Goal: Contribute content: Add original content to the website for others to see

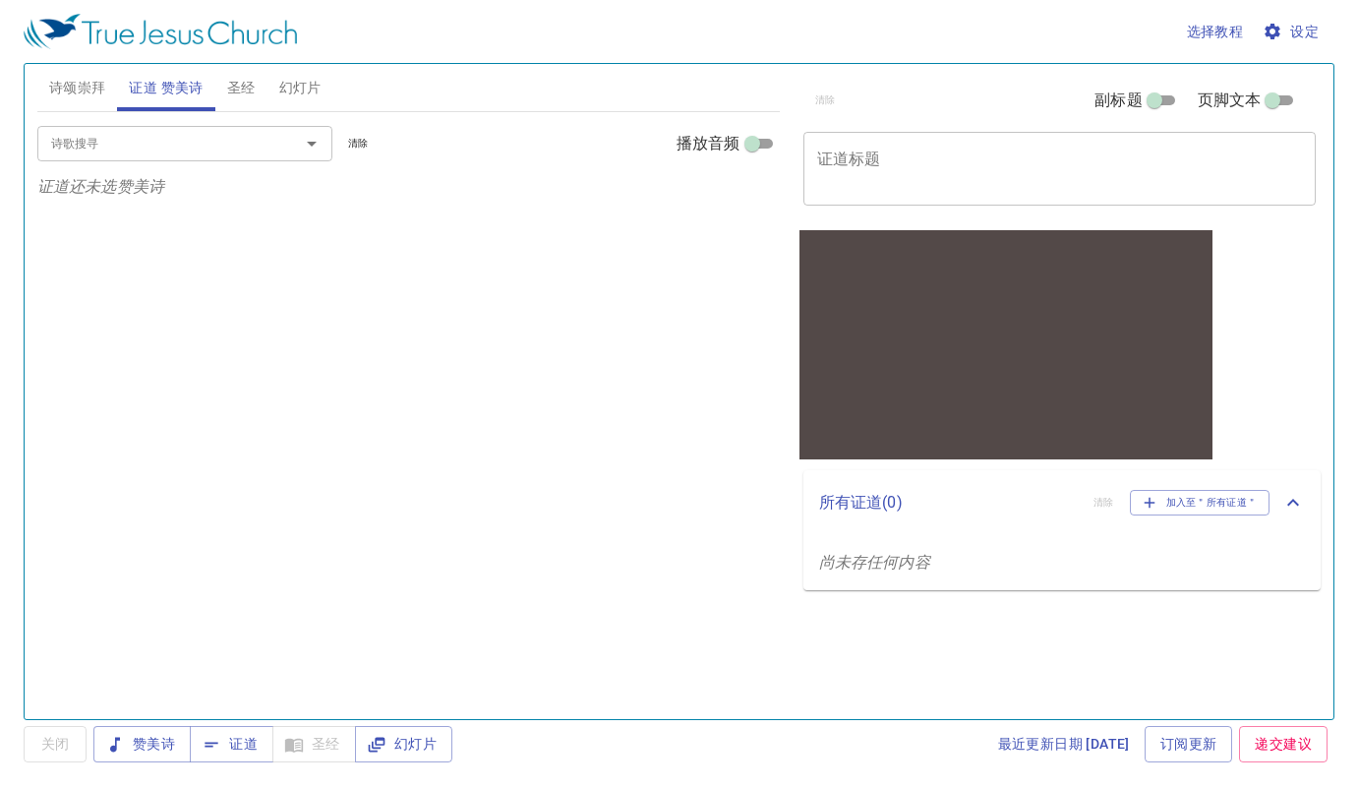
click at [899, 158] on textarea "证道标题" at bounding box center [1060, 167] width 486 height 37
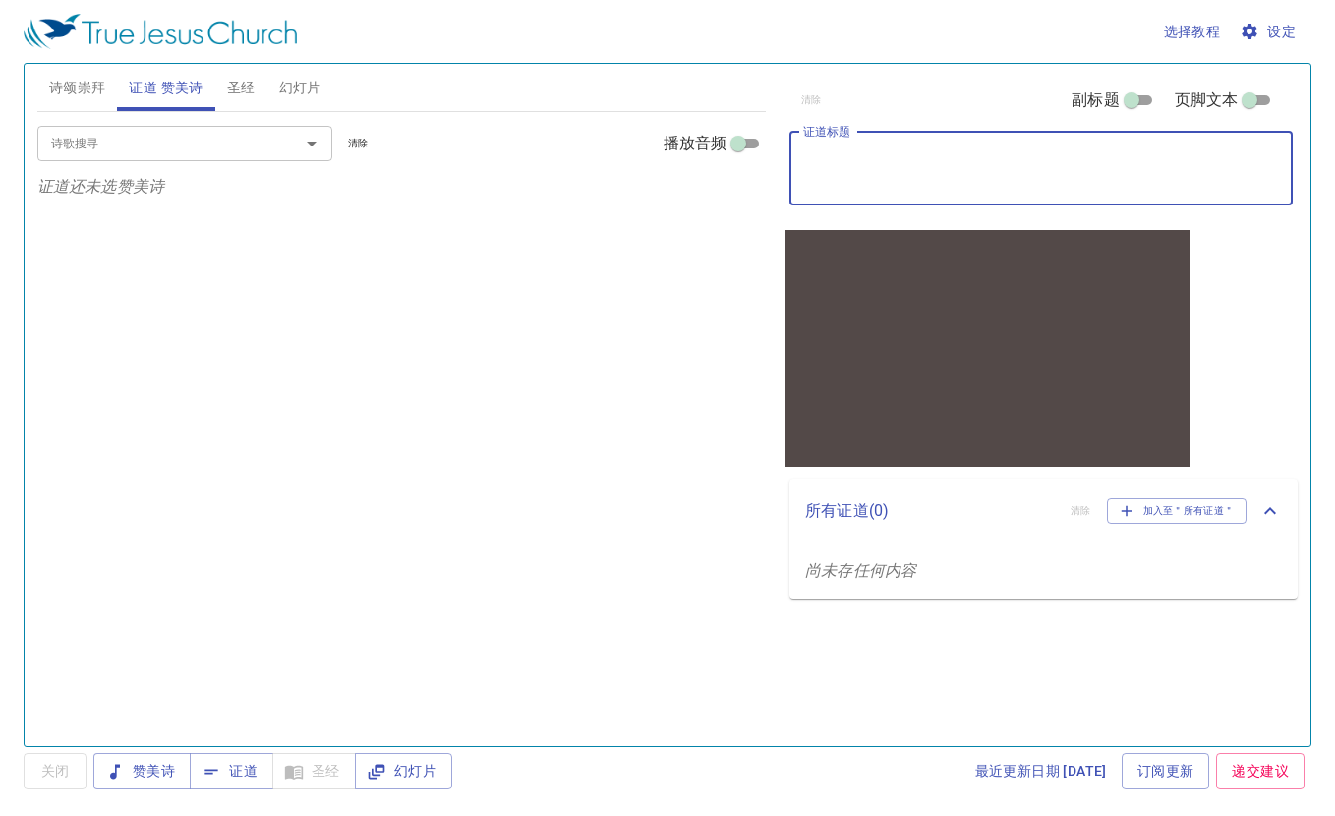
click at [323, 81] on button "幻灯片" at bounding box center [300, 87] width 66 height 47
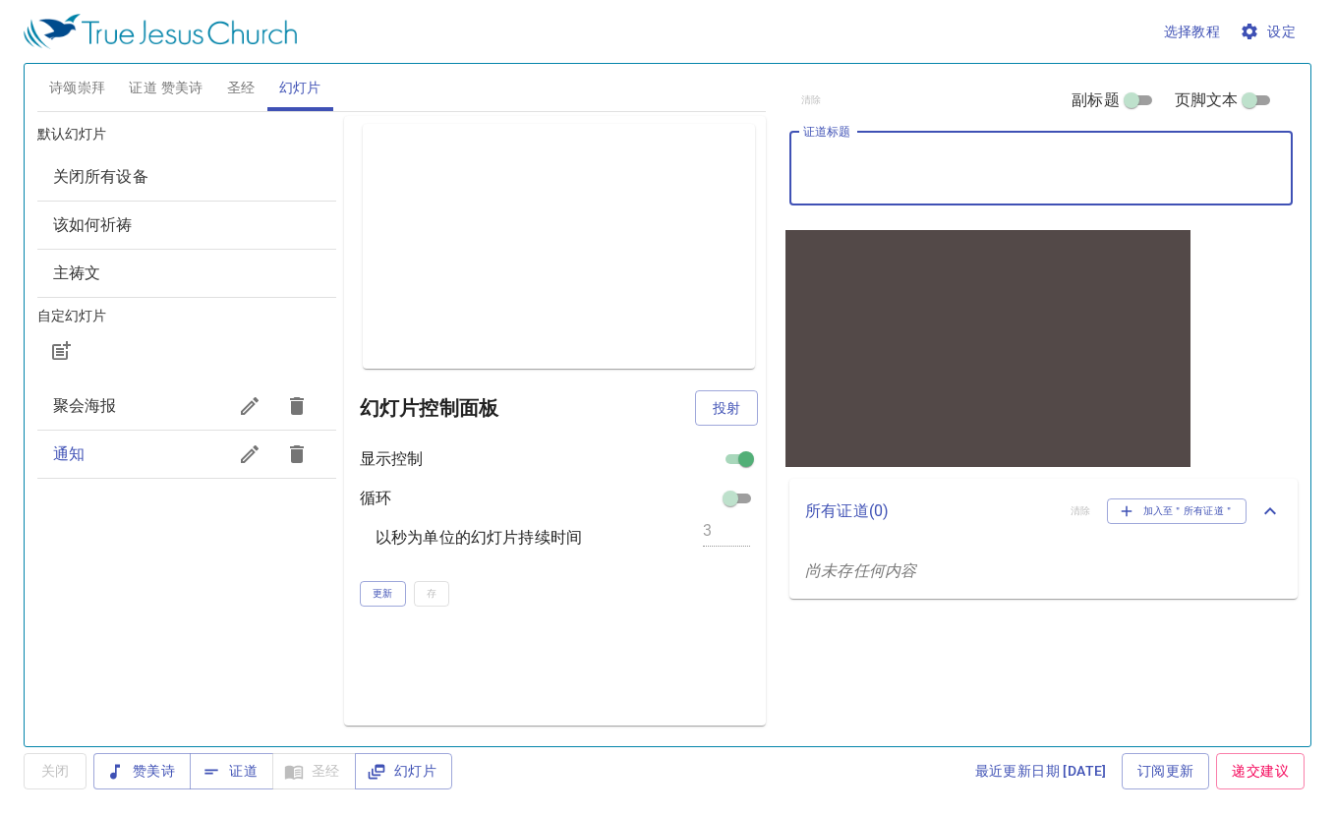
click at [866, 156] on textarea "证道标题" at bounding box center [1041, 167] width 476 height 37
click at [879, 173] on textarea "证道标题" at bounding box center [1041, 167] width 476 height 37
paste textarea "认识[DEMOGRAPHIC_DATA]"
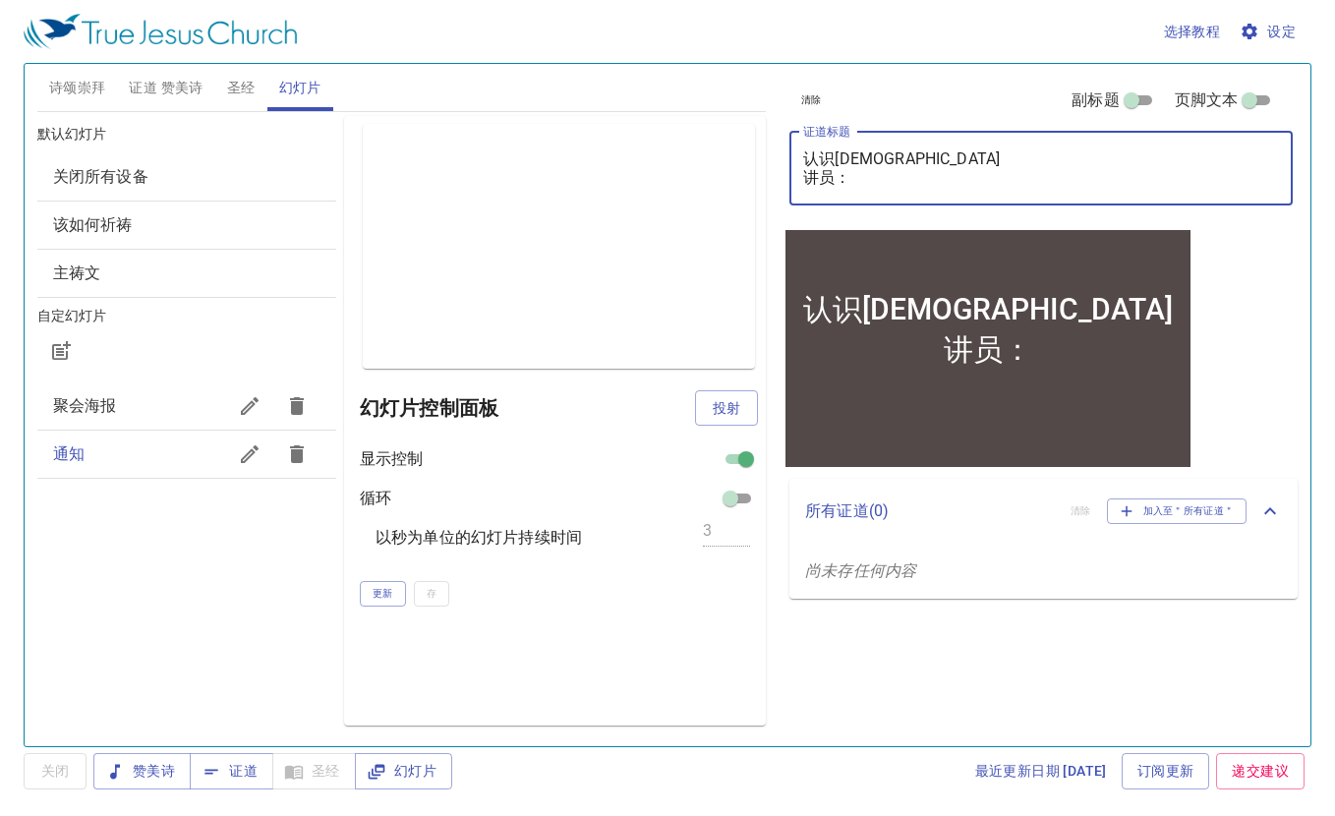
paste textarea "[PERSON_NAME] 传道"
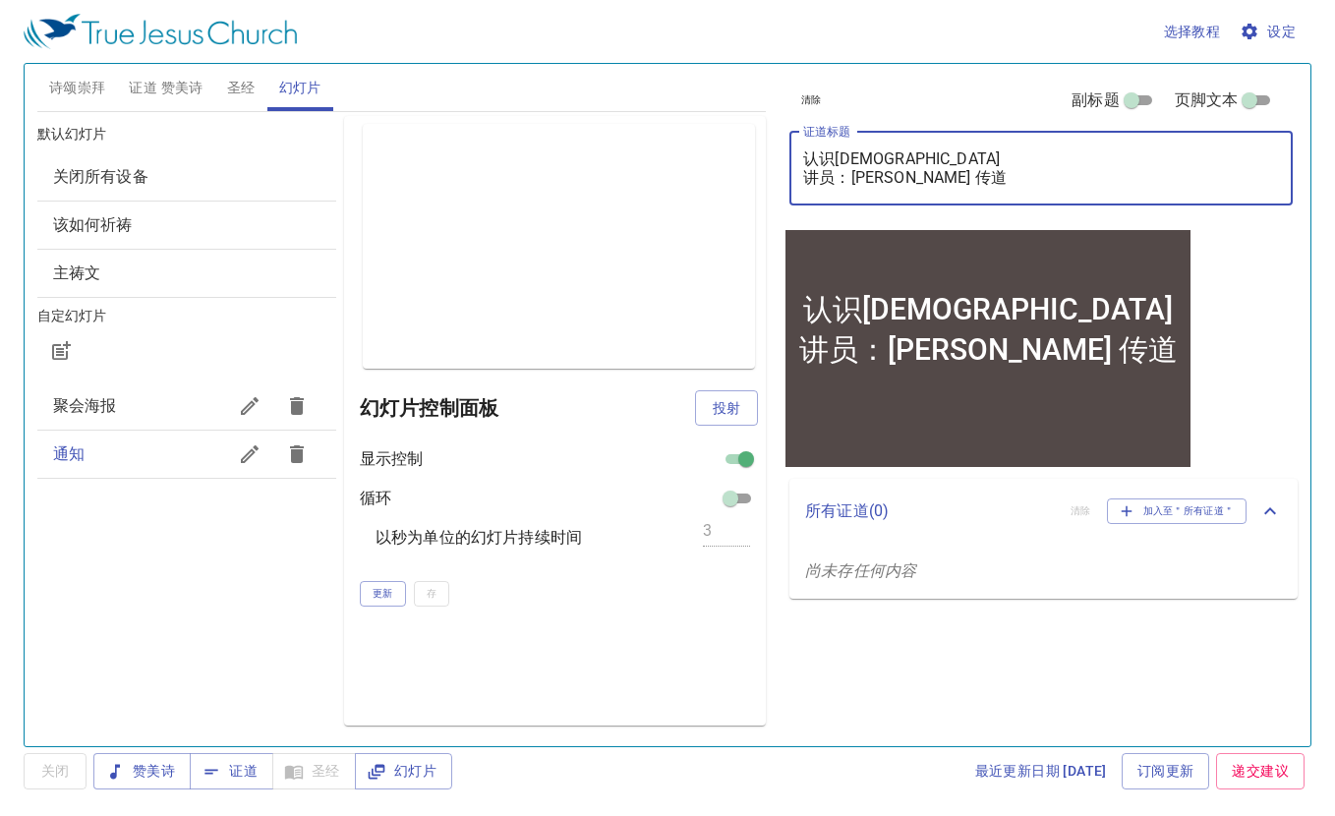
type textarea "认识[DEMOGRAPHIC_DATA] 讲员：[PERSON_NAME] 传道"
click at [178, 71] on button "证道 赞美诗" at bounding box center [165, 87] width 97 height 47
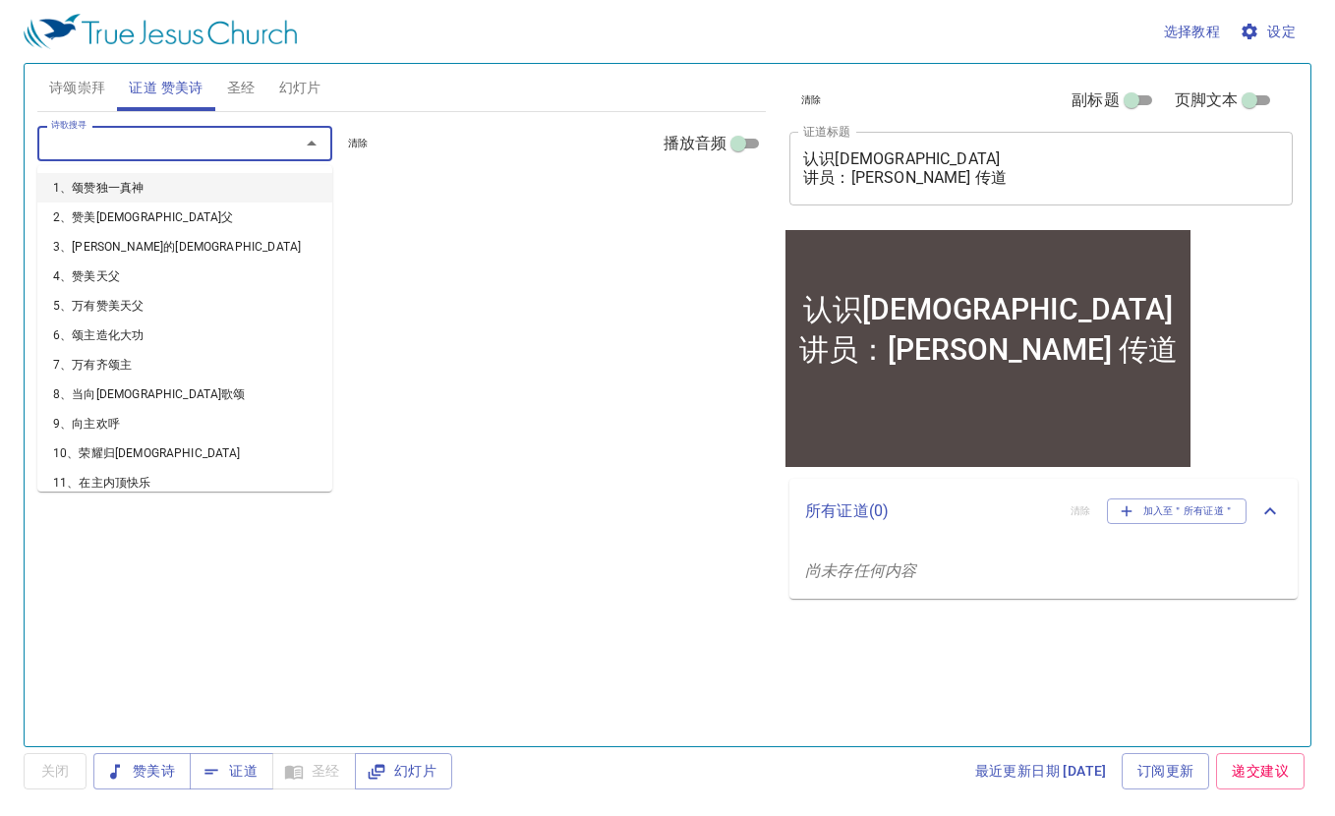
click at [180, 140] on input "诗歌搜寻" at bounding box center [155, 143] width 225 height 23
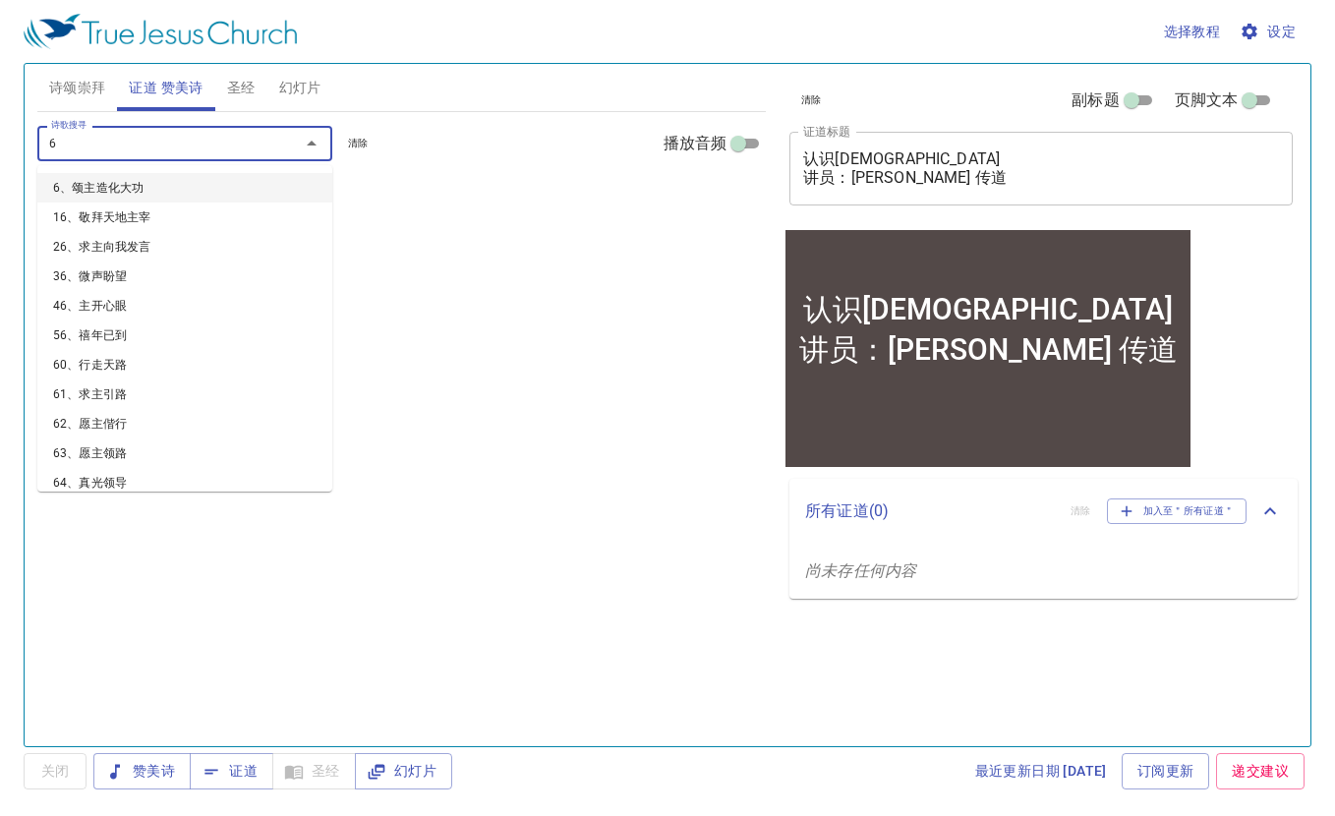
type input "69"
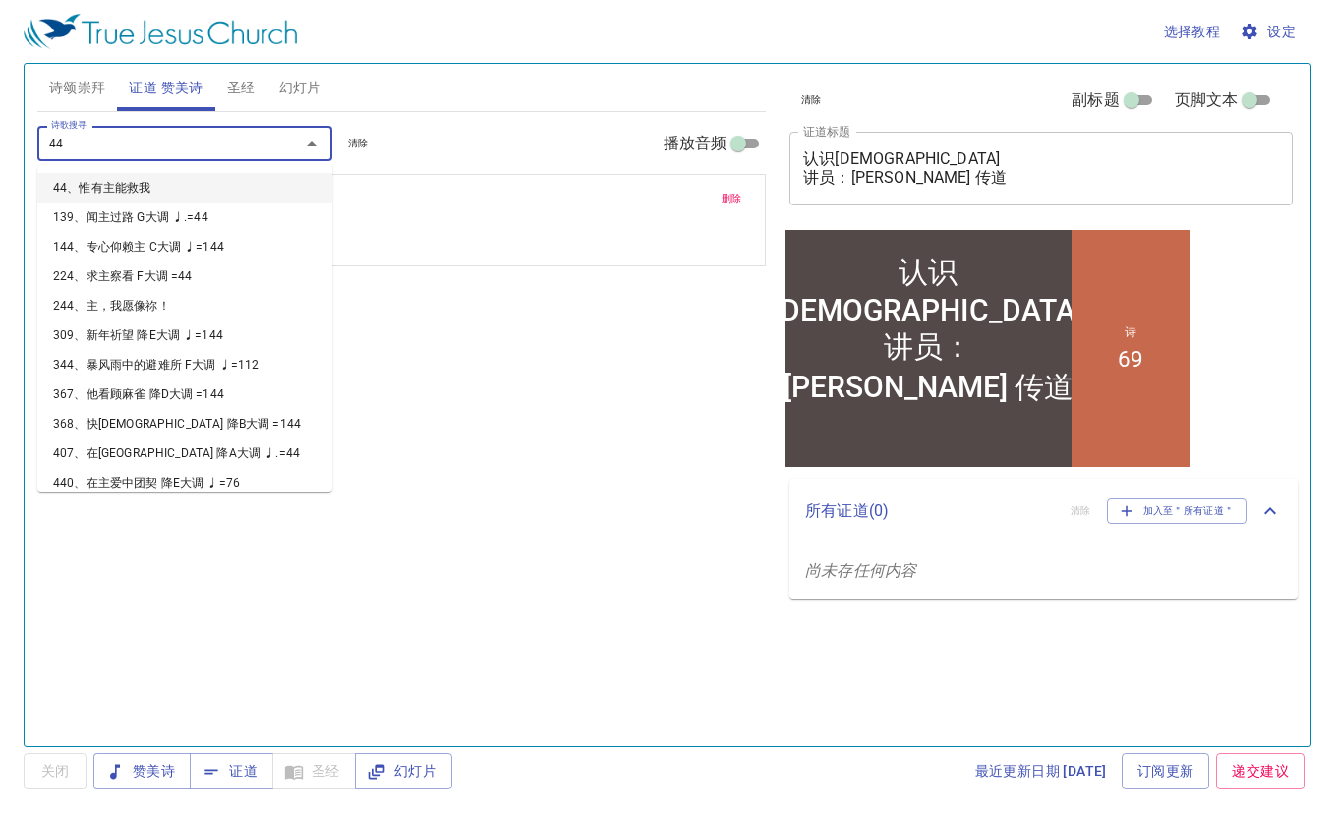
type input "448"
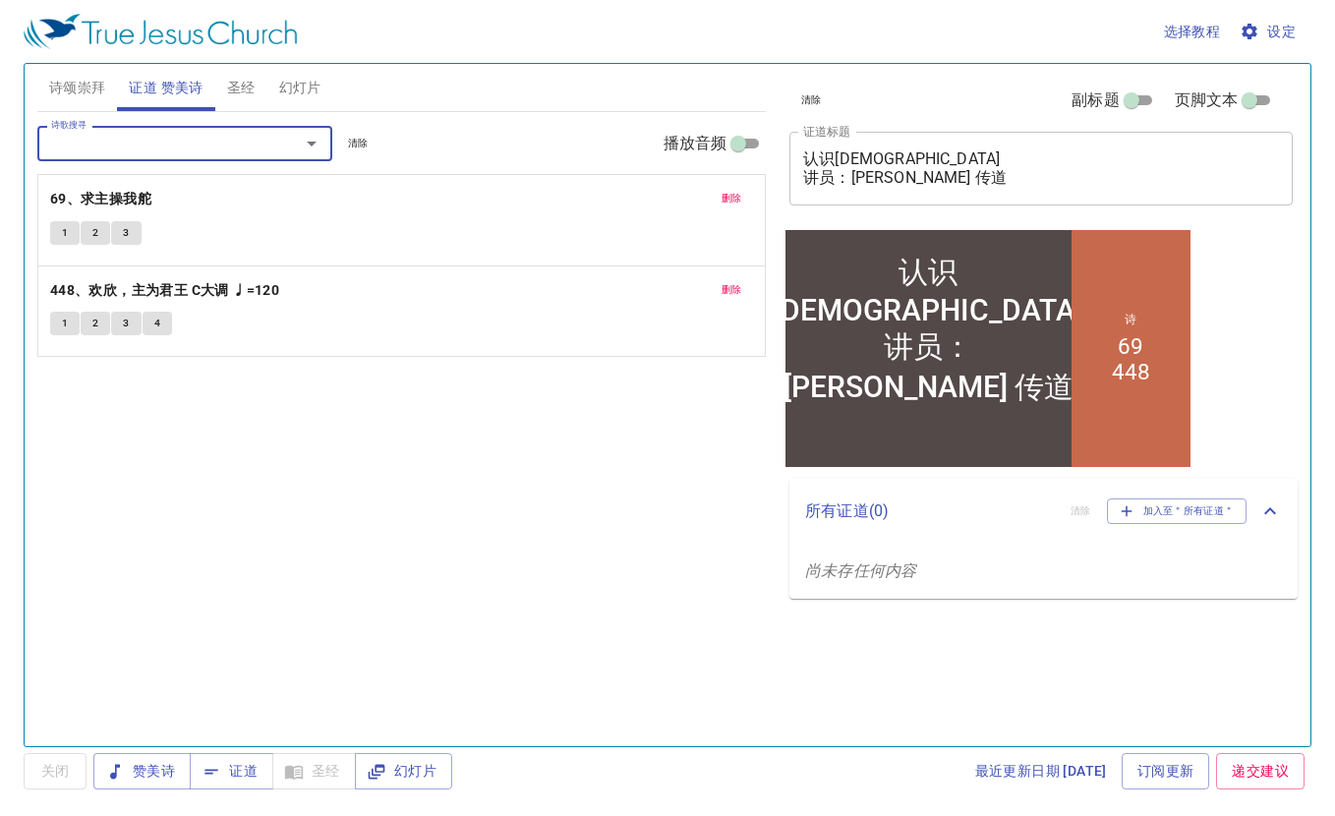
click at [748, 141] on input "播放音频" at bounding box center [738, 148] width 71 height 24
checkbox input "true"
select select "1"
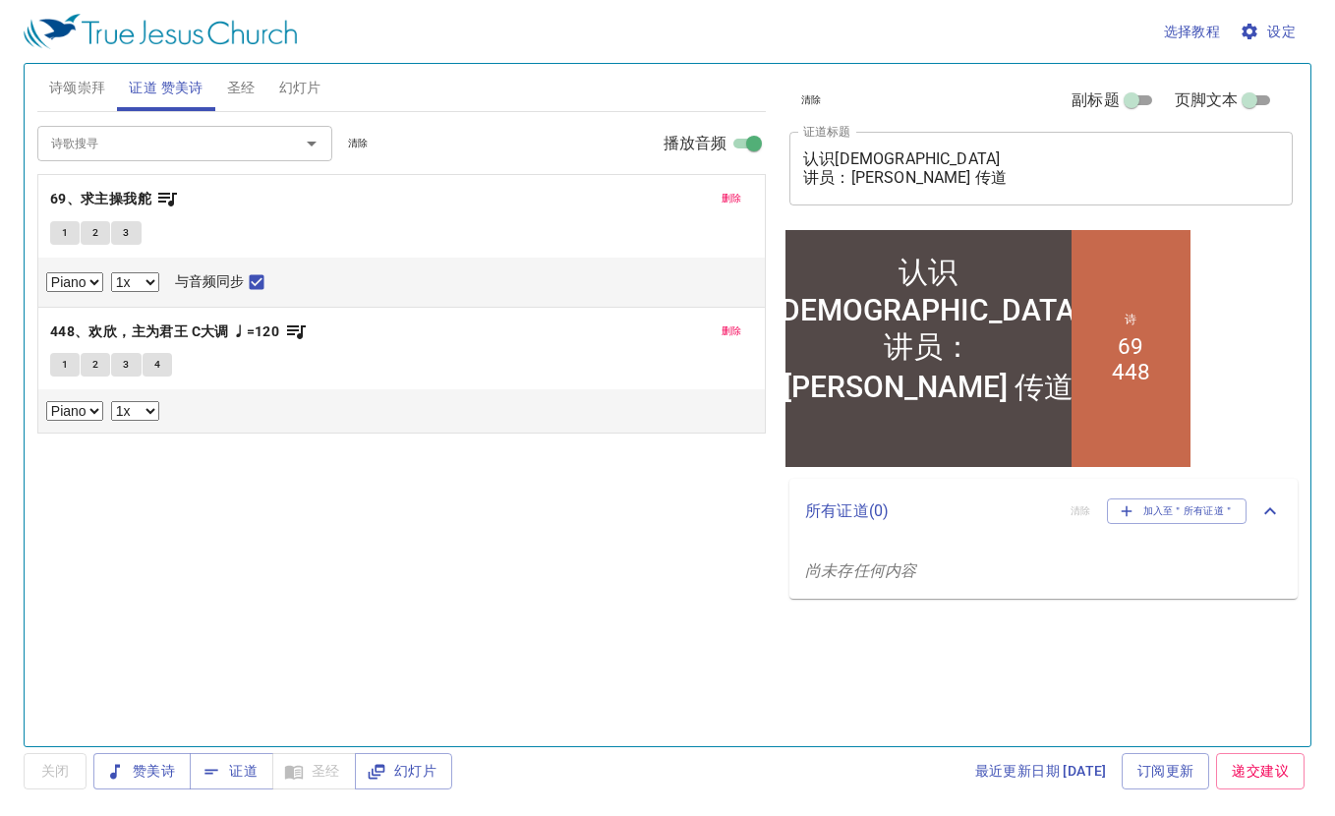
select select "0.9"
click at [62, 364] on span "1" at bounding box center [65, 365] width 6 height 18
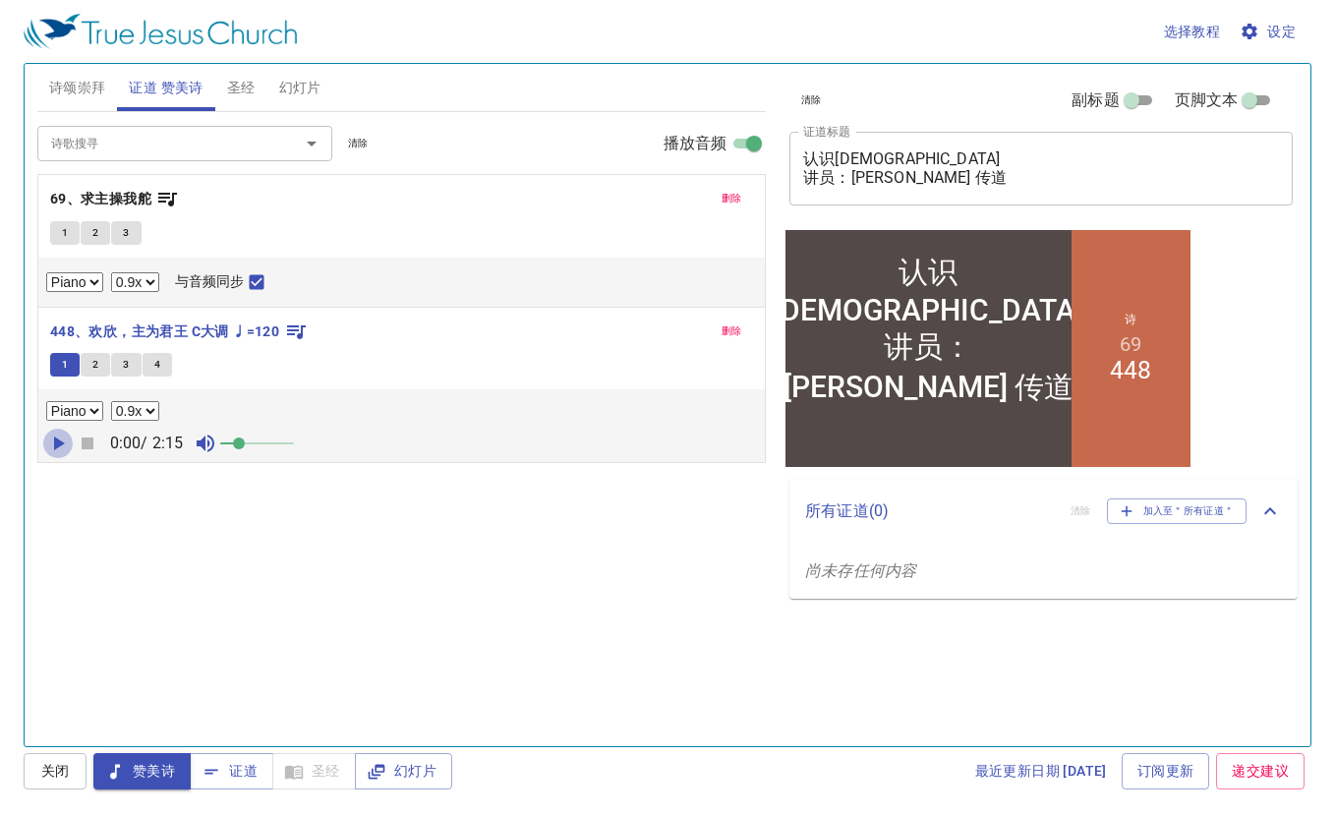
click at [56, 438] on icon "button" at bounding box center [59, 444] width 11 height 14
click at [55, 440] on icon "button" at bounding box center [58, 444] width 12 height 14
click at [55, 440] on icon "button" at bounding box center [59, 444] width 11 height 14
drag, startPoint x: 243, startPoint y: 440, endPoint x: 259, endPoint y: 439, distance: 15.9
click at [259, 439] on span at bounding box center [258, 444] width 12 height 12
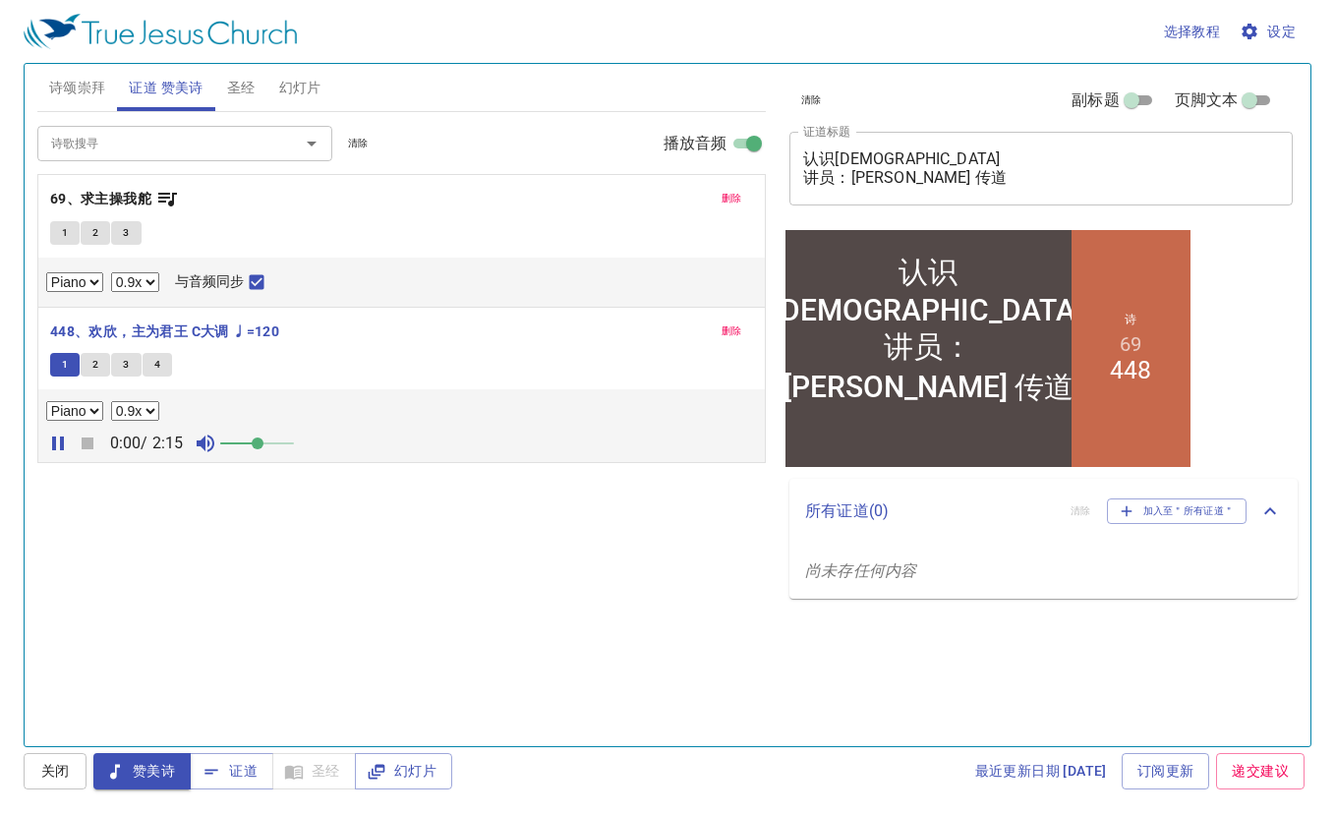
click at [214, 436] on icon "button" at bounding box center [206, 445] width 18 height 18
click at [61, 353] on button "1" at bounding box center [64, 365] width 29 height 24
click at [62, 440] on icon "button" at bounding box center [58, 444] width 12 height 14
click at [62, 440] on icon "button" at bounding box center [59, 444] width 11 height 14
click at [70, 230] on button "1" at bounding box center [64, 233] width 29 height 24
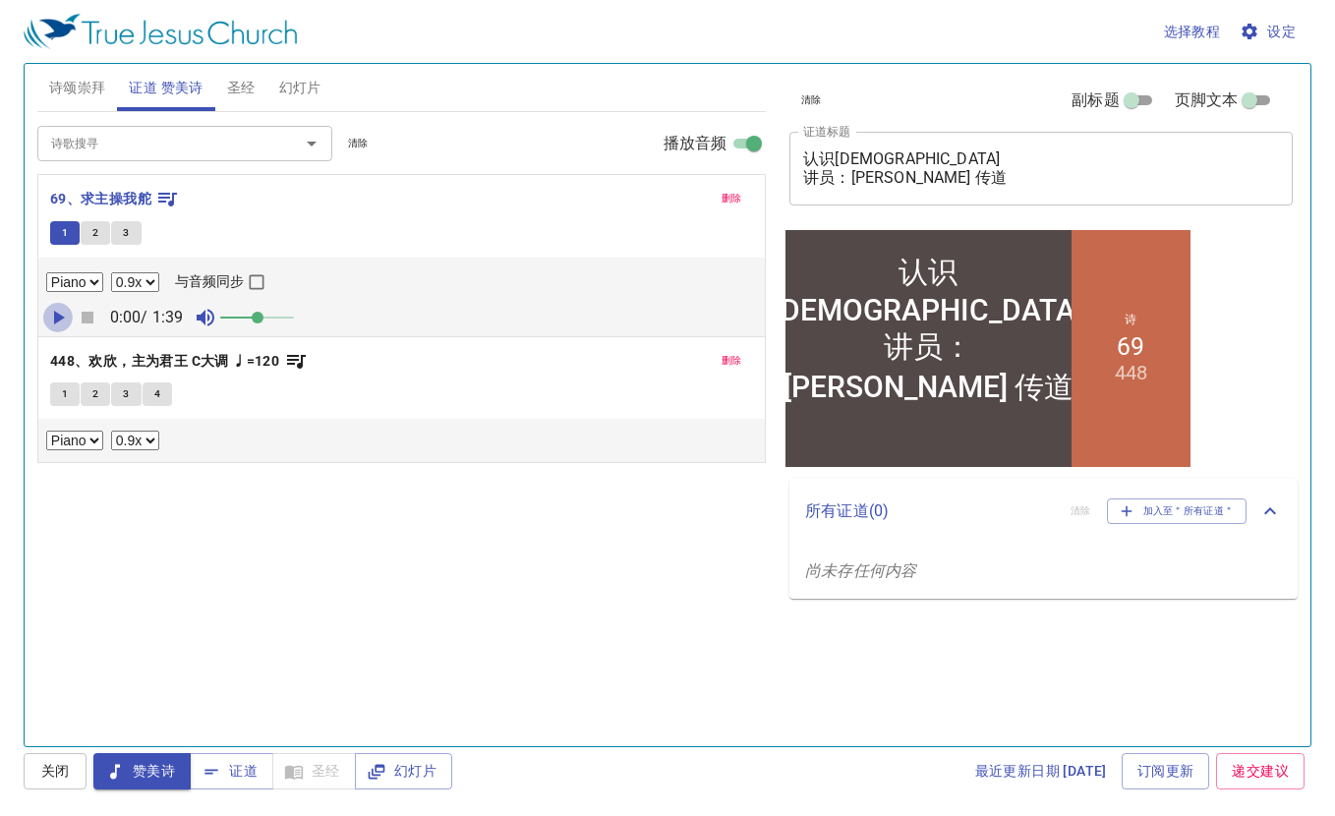
click at [58, 318] on icon "button" at bounding box center [59, 318] width 11 height 14
click at [265, 285] on input "与音频同步" at bounding box center [257, 286] width 26 height 26
click at [295, 90] on span "幻灯片" at bounding box center [300, 88] width 42 height 25
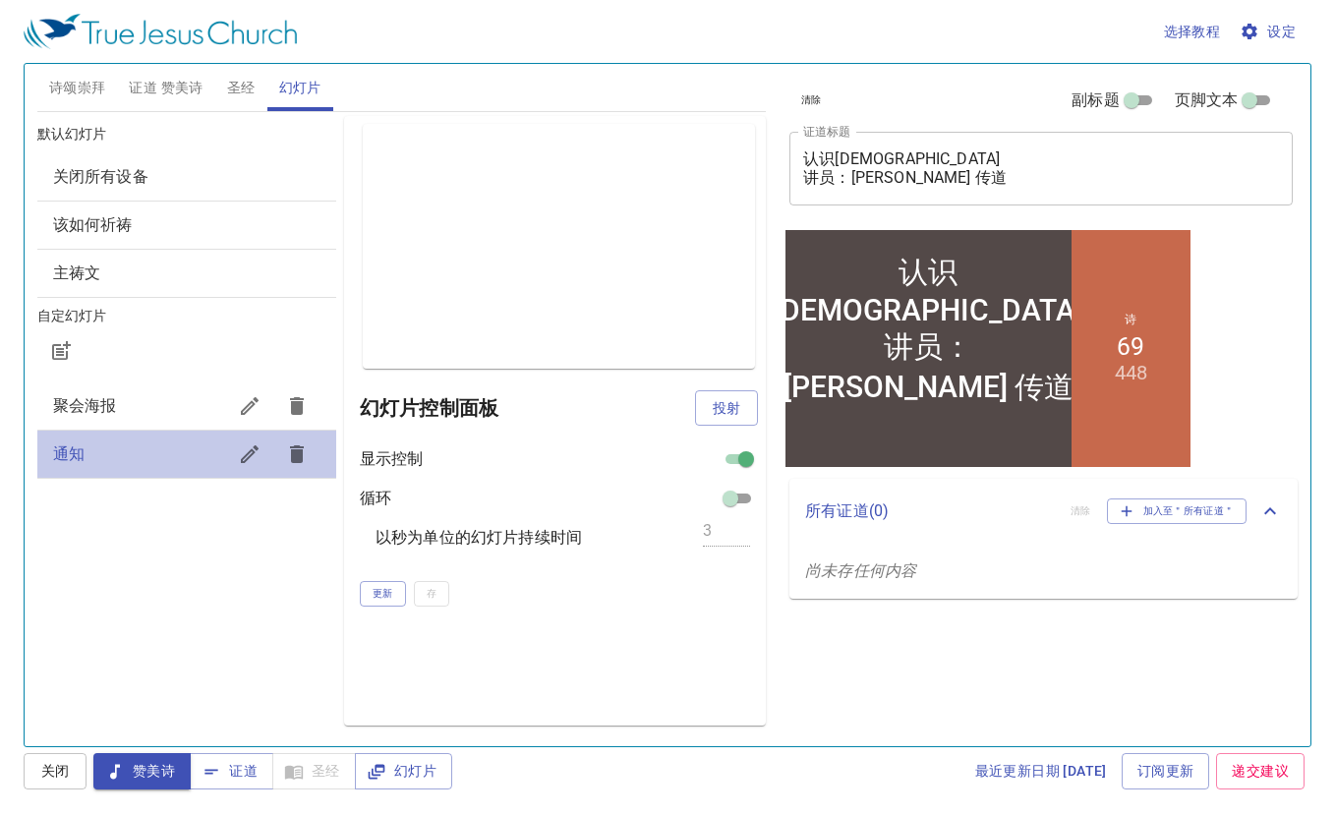
click at [178, 460] on span "通知" at bounding box center [139, 454] width 173 height 24
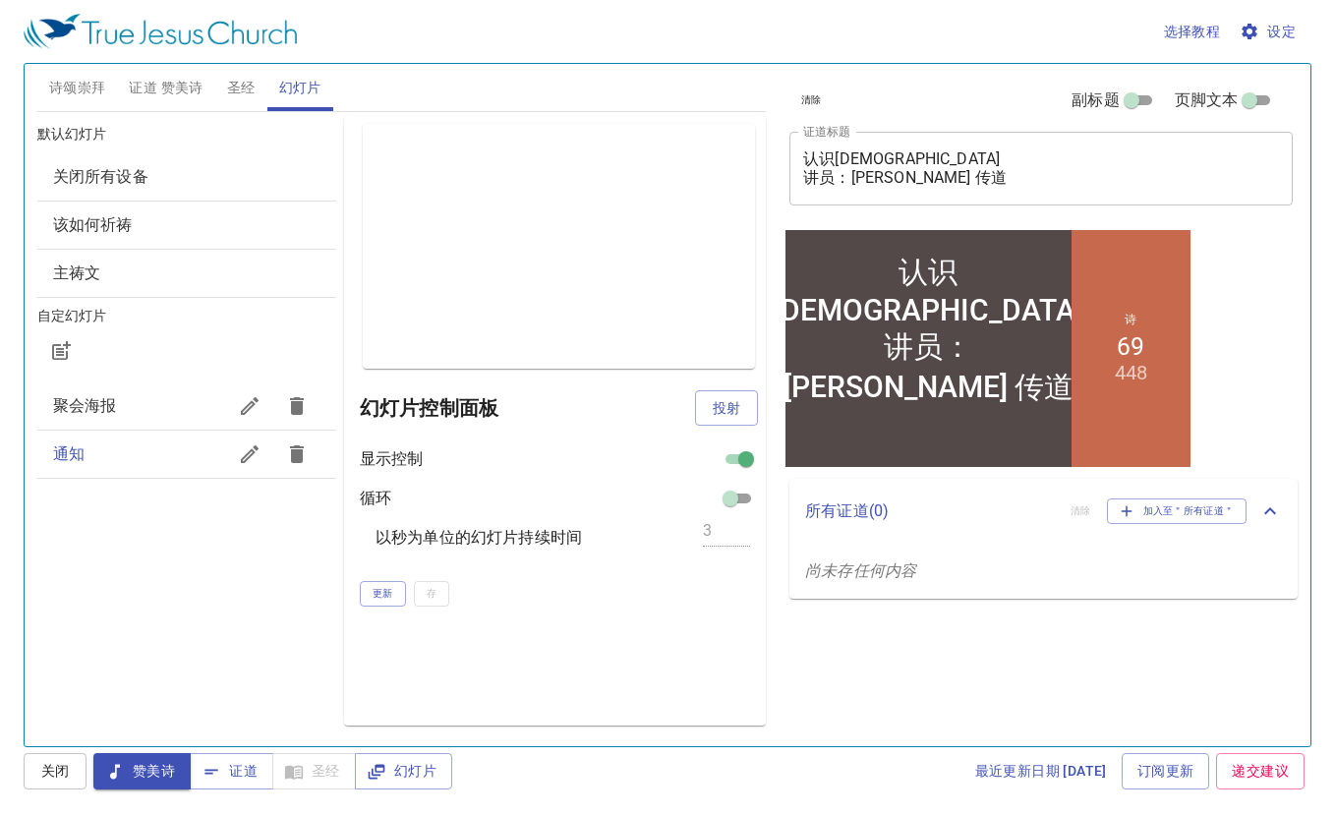
click at [177, 91] on span "证道 赞美诗" at bounding box center [166, 88] width 74 height 25
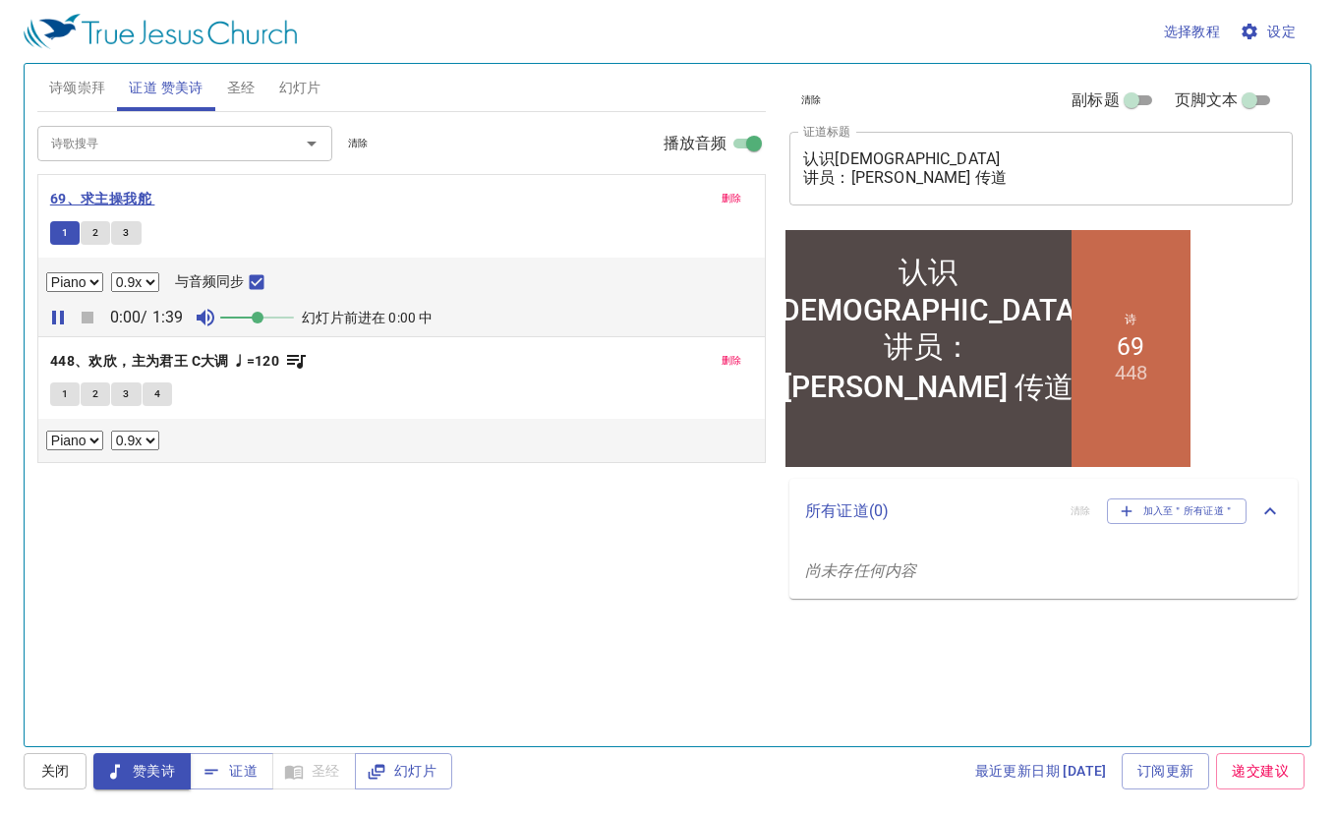
click at [99, 199] on b "69、求主操我舵" at bounding box center [100, 199] width 101 height 25
click at [59, 238] on button "1" at bounding box center [64, 233] width 29 height 24
checkbox input "false"
click at [59, 238] on button "1" at bounding box center [64, 233] width 29 height 24
click at [758, 147] on input "播放音频" at bounding box center [754, 148] width 71 height 24
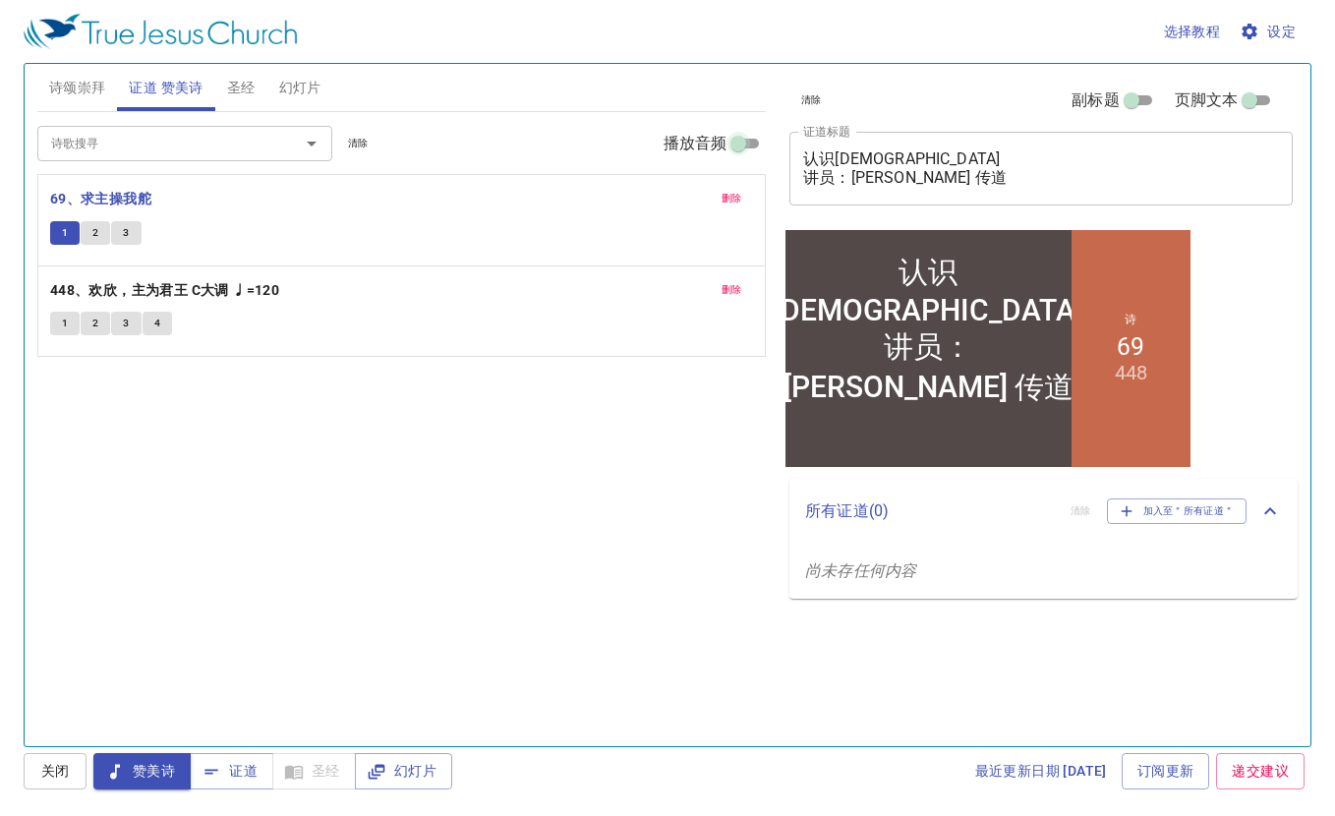
click at [758, 147] on input "播放音频" at bounding box center [738, 148] width 71 height 24
checkbox input "true"
select select "1"
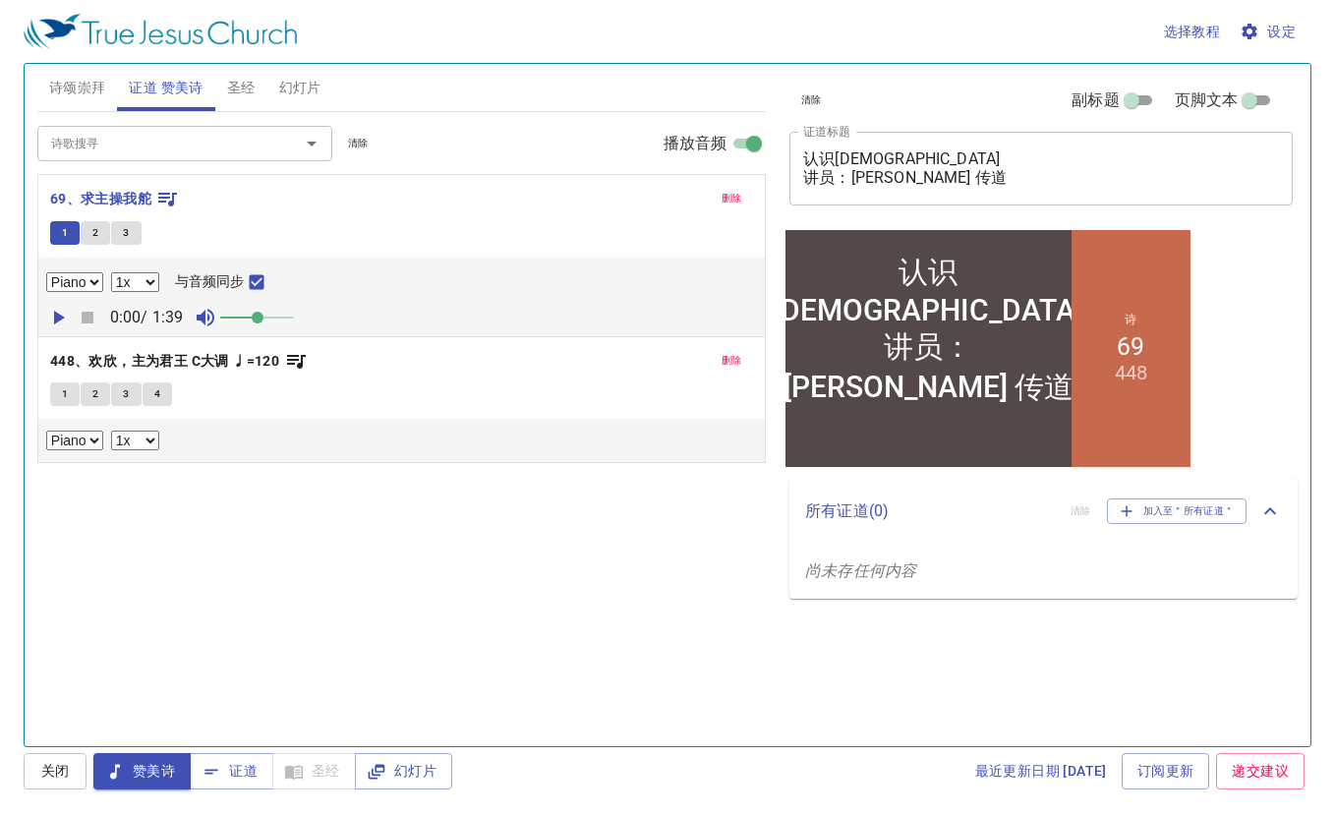
click at [51, 317] on icon "button" at bounding box center [58, 318] width 24 height 24
click at [69, 382] on button "1" at bounding box center [64, 394] width 29 height 24
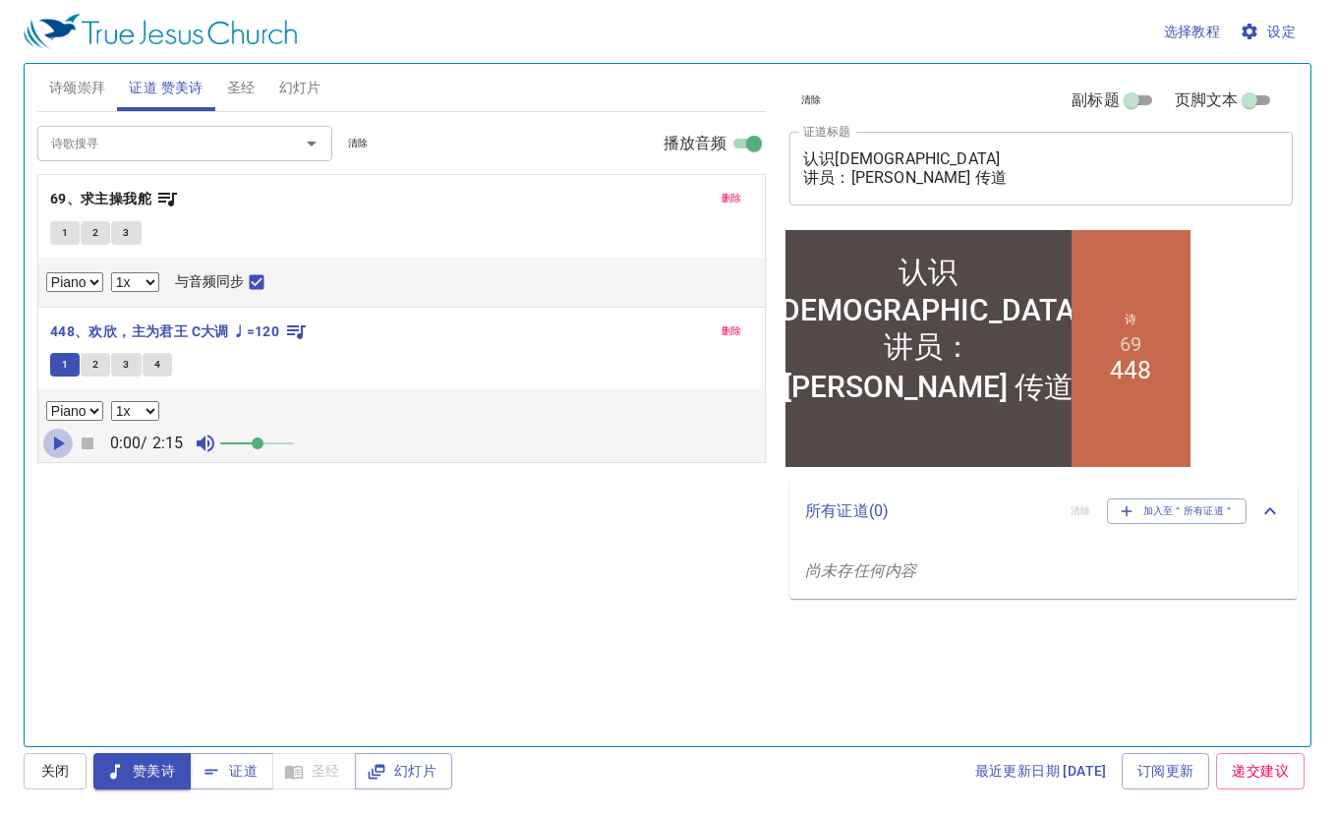
click at [60, 441] on icon "button" at bounding box center [59, 444] width 11 height 14
click at [90, 438] on icon "button" at bounding box center [88, 444] width 12 height 12
click at [66, 232] on span "1" at bounding box center [65, 233] width 6 height 18
checkbox input "false"
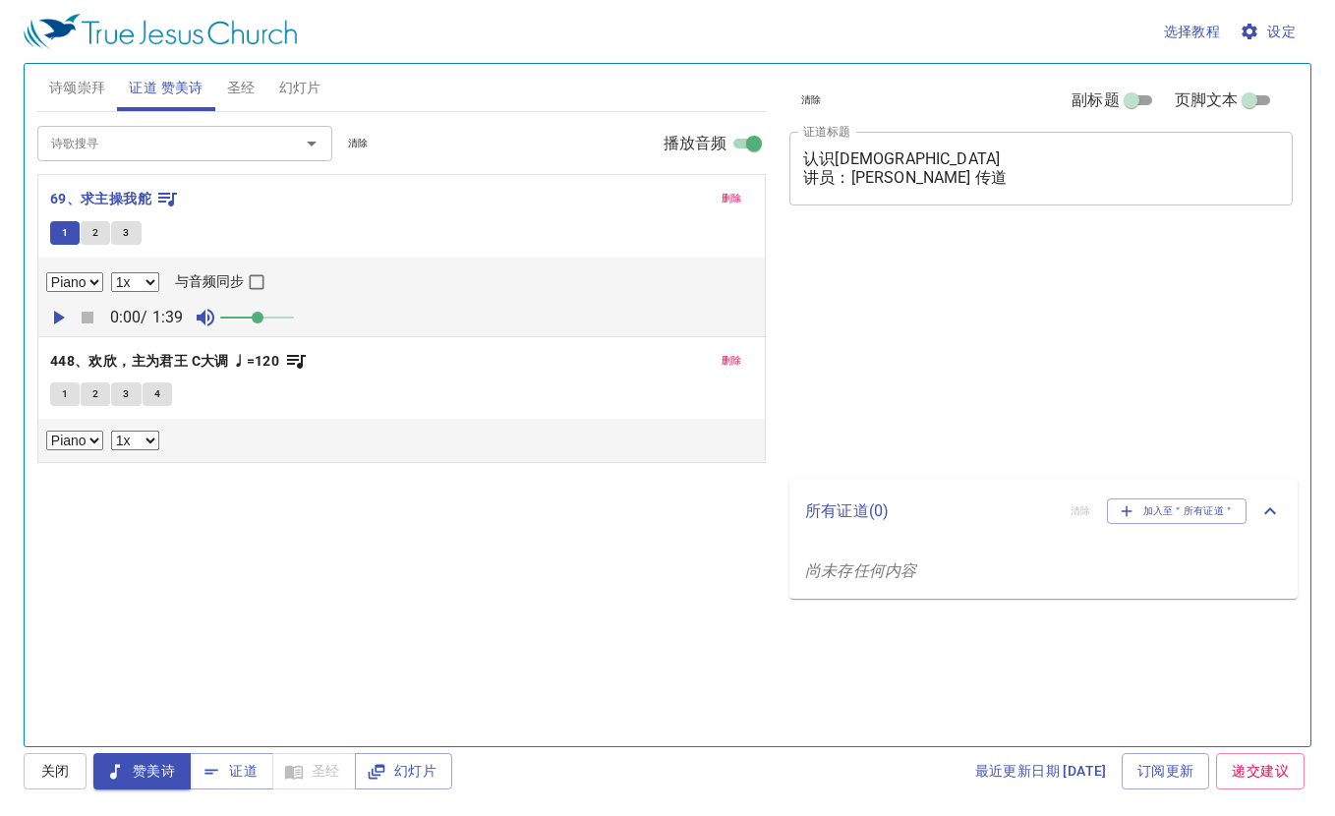
select select "1"
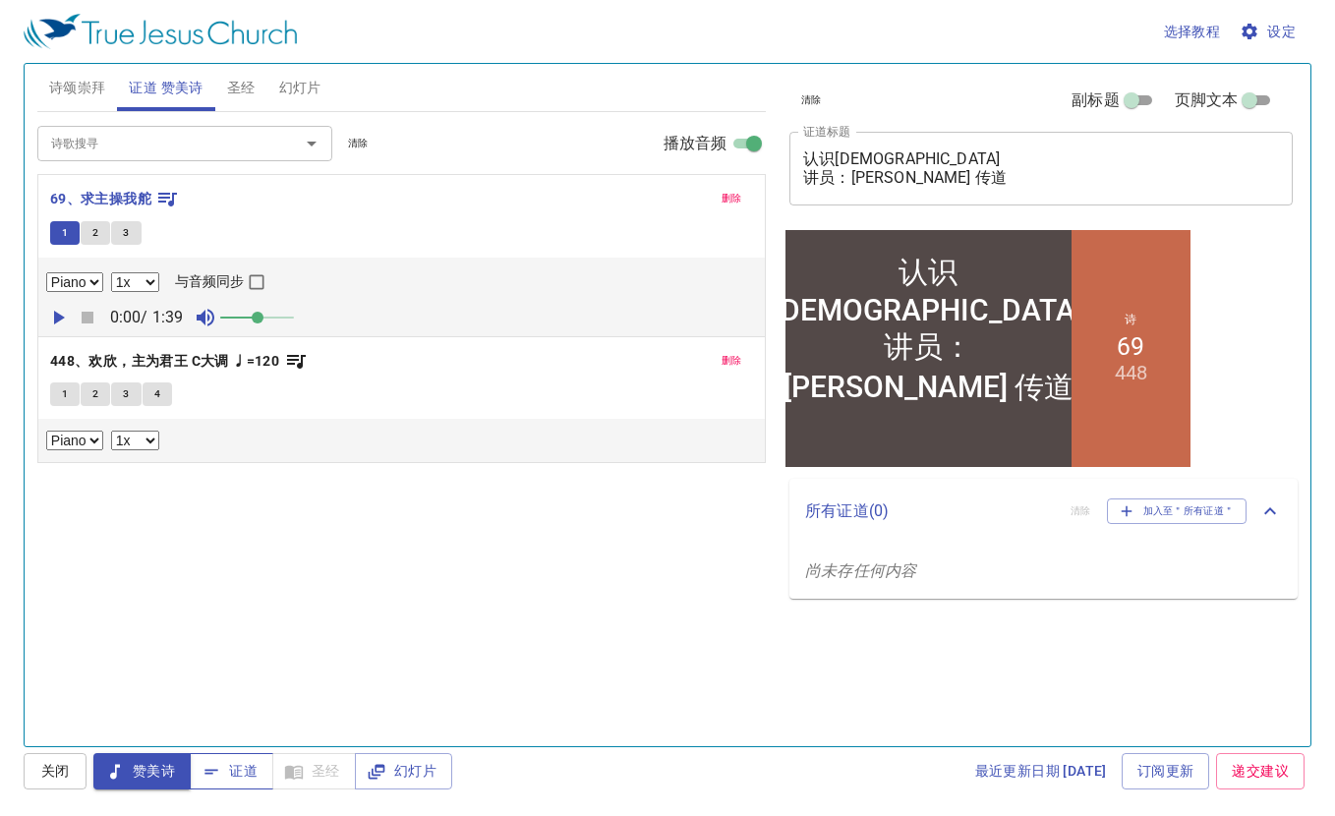
click at [225, 776] on span "证道" at bounding box center [231, 771] width 52 height 25
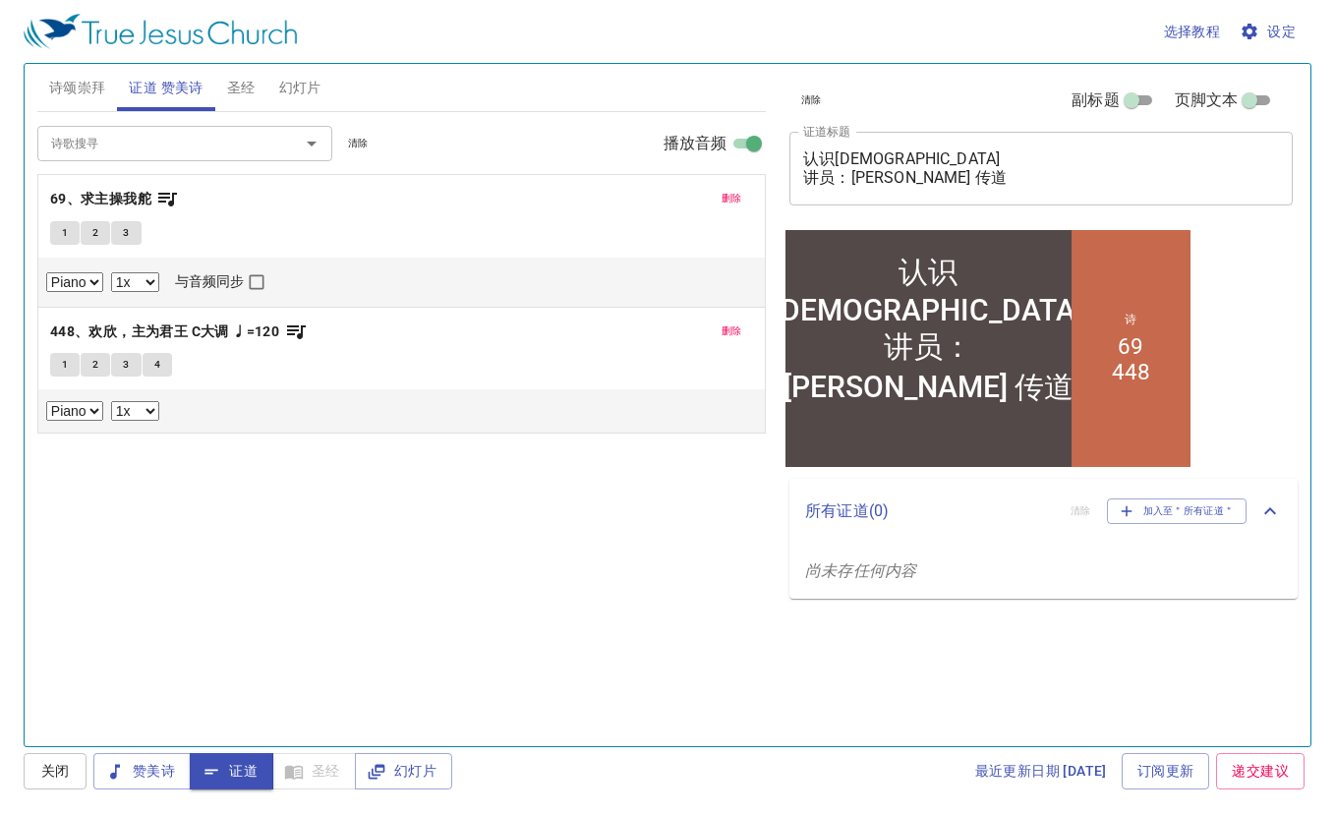
click at [853, 179] on textarea "认识[DEMOGRAPHIC_DATA] 讲员：[PERSON_NAME] 传道" at bounding box center [1041, 167] width 476 height 37
click at [902, 173] on textarea "认识[DEMOGRAPHIC_DATA] 讲员：[PERSON_NAME] 传道" at bounding box center [1041, 167] width 476 height 37
type textarea "认识耶稣 讲员：石文彬传道"
